Goal: Transaction & Acquisition: Purchase product/service

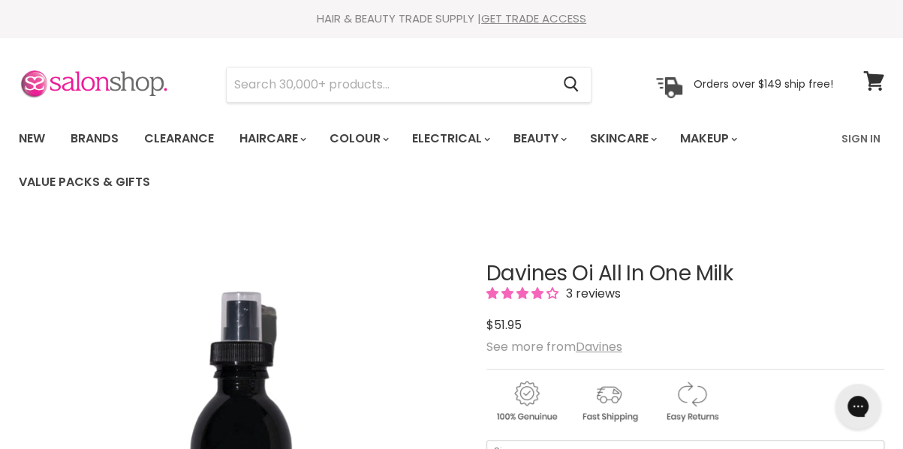
click at [130, 91] on img at bounding box center [94, 85] width 150 height 32
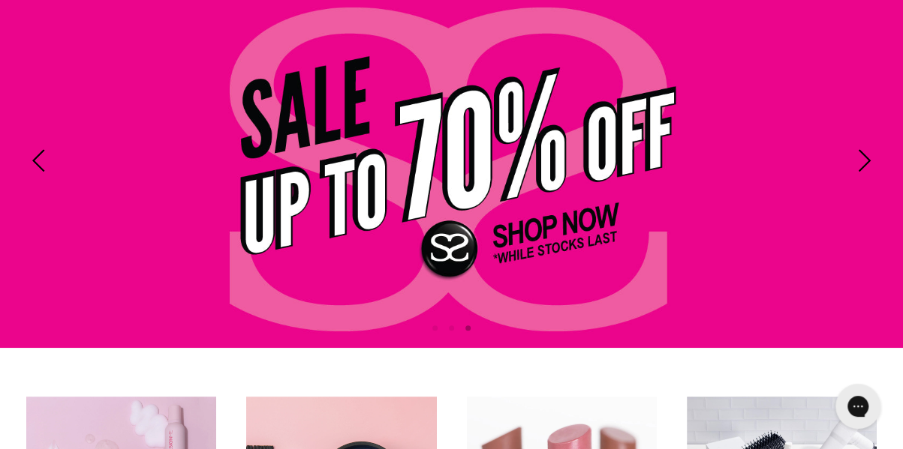
scroll to position [238, 0]
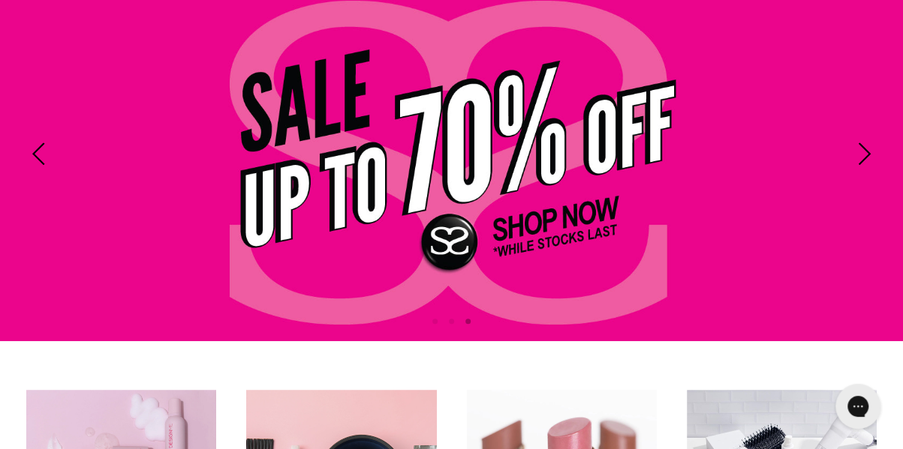
click at [512, 197] on link "Slide 3 of 3" at bounding box center [451, 153] width 903 height 375
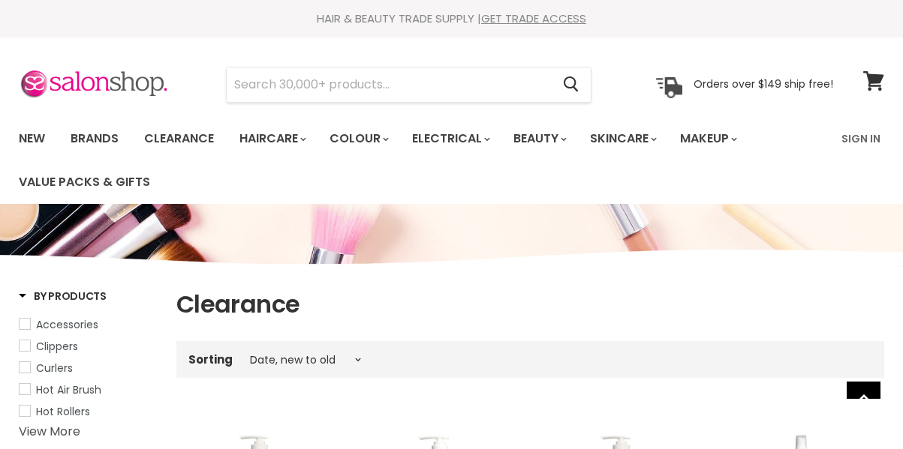
select select "created-descending"
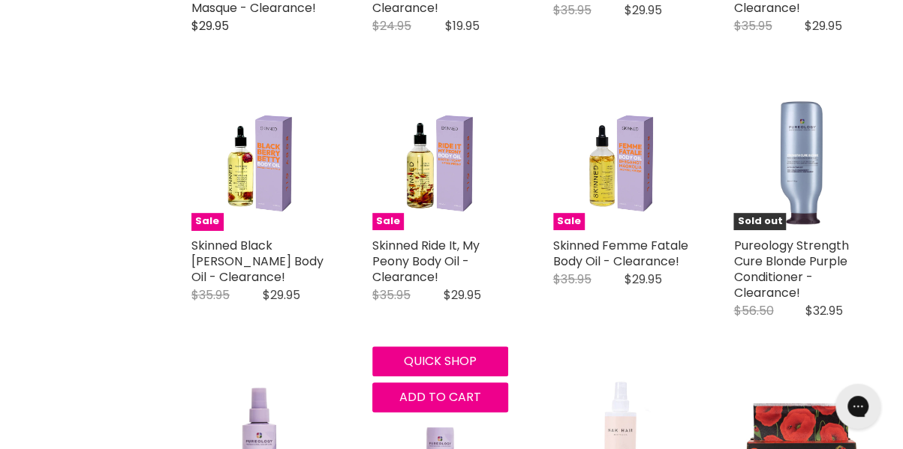
scroll to position [3061, 0]
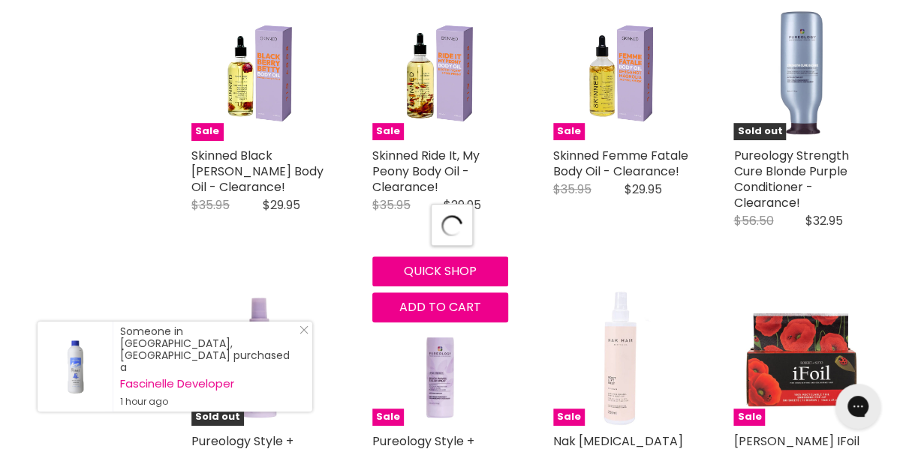
scroll to position [3096, 0]
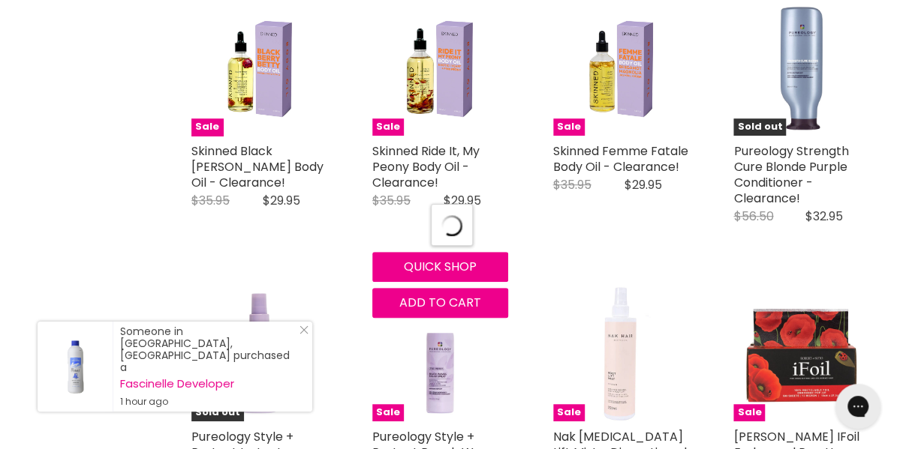
select select "created-descending"
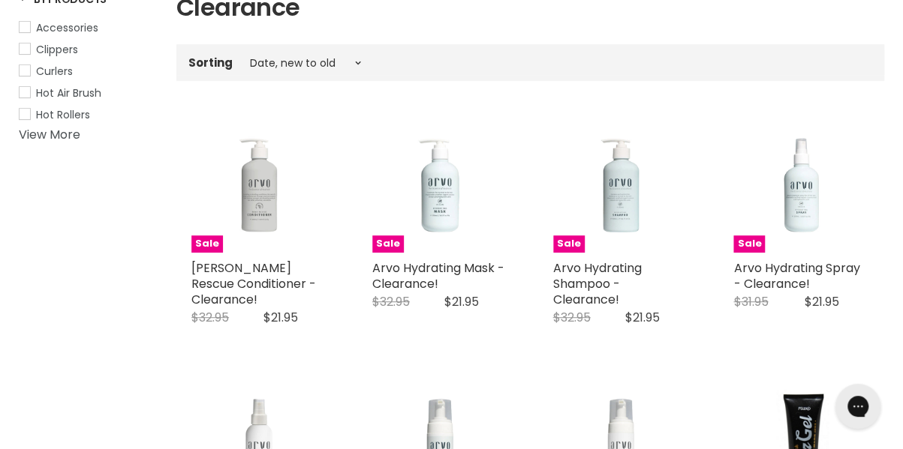
scroll to position [0, 0]
